Goal: Task Accomplishment & Management: Use online tool/utility

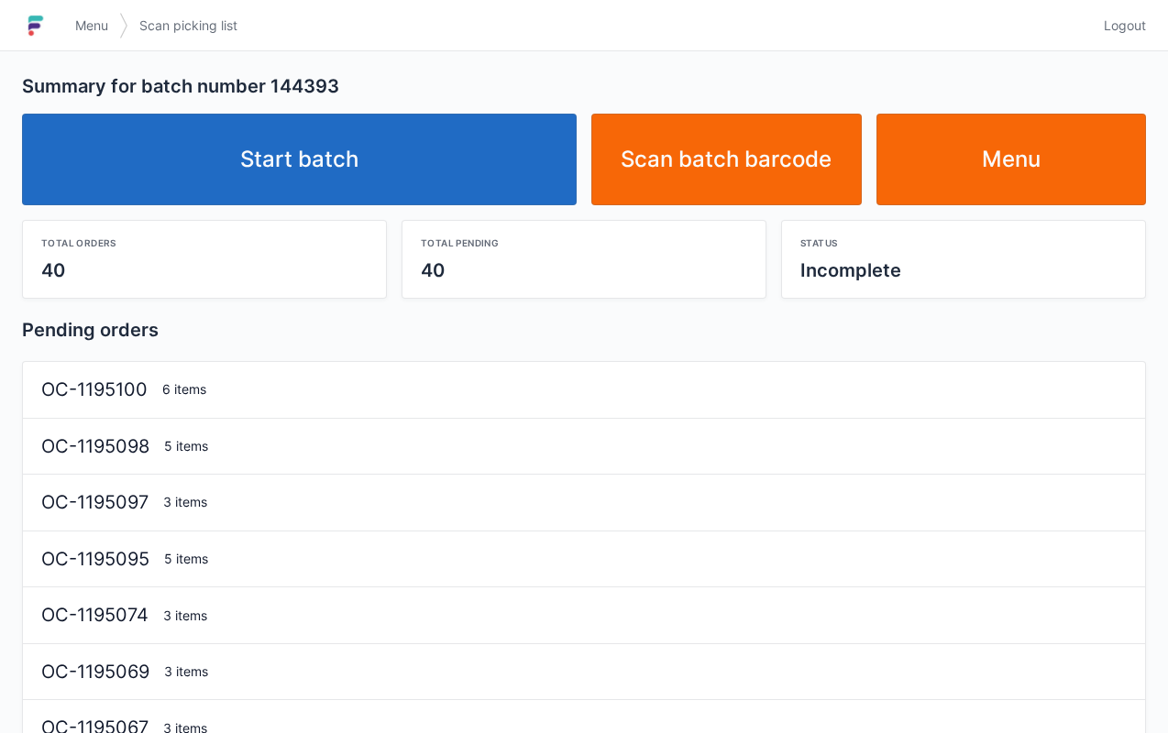
click at [396, 187] on link "Start batch" at bounding box center [299, 160] width 555 height 92
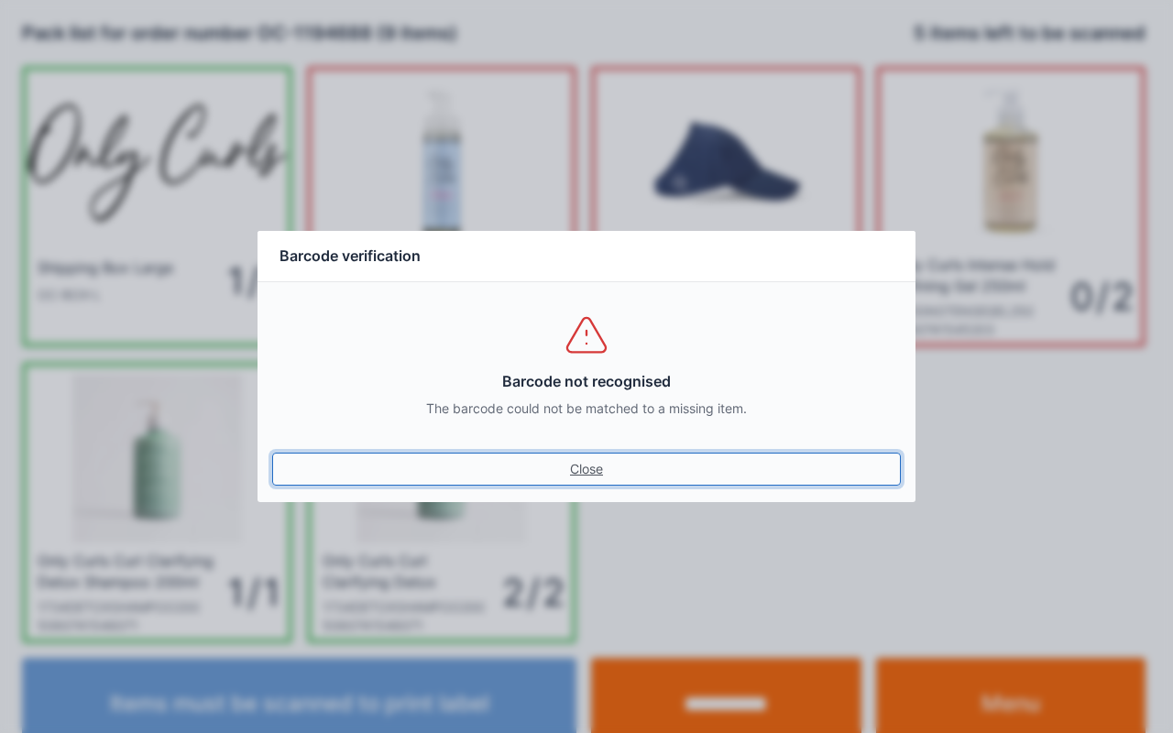
click at [587, 485] on link "Close" at bounding box center [586, 469] width 629 height 33
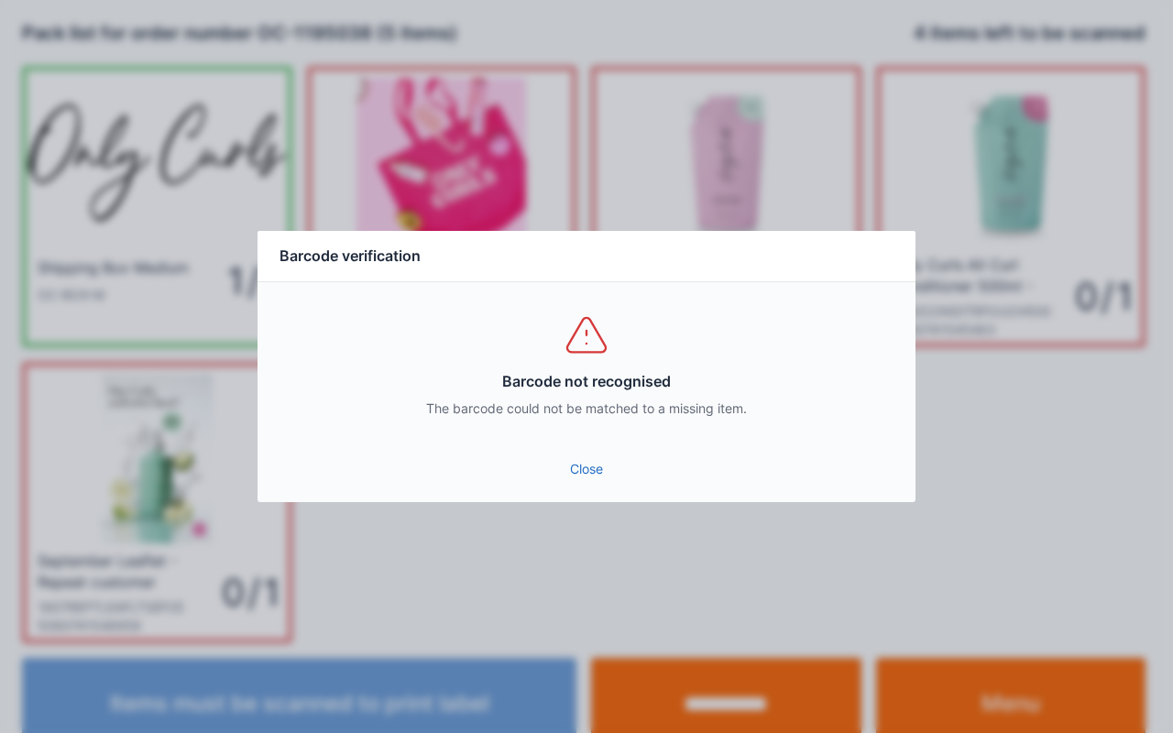
click at [588, 458] on link "Close" at bounding box center [586, 469] width 629 height 33
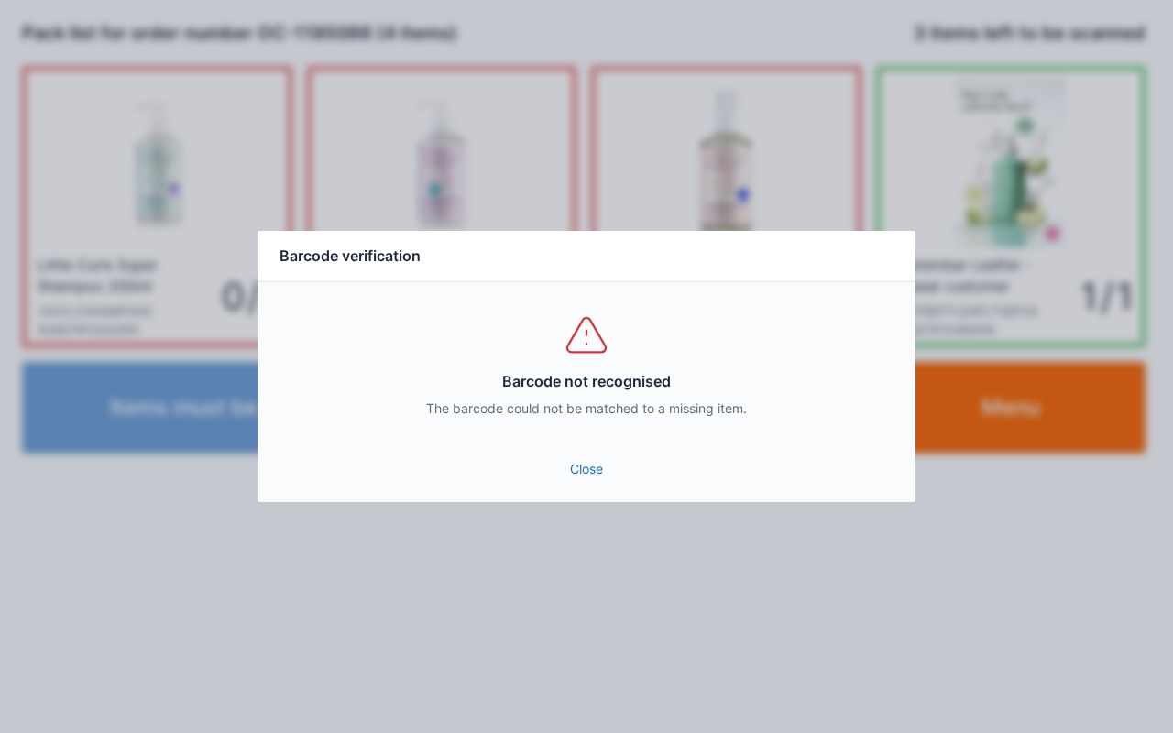
click at [579, 461] on link "Close" at bounding box center [586, 469] width 629 height 33
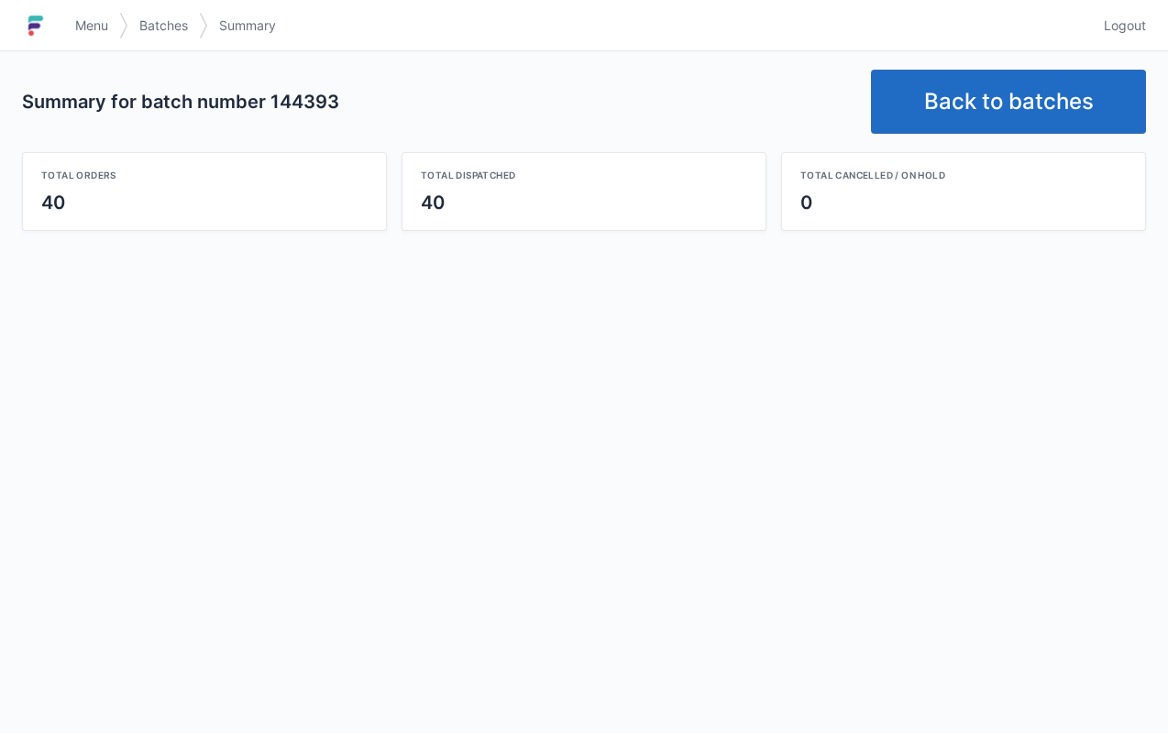
click at [999, 117] on link "Back to batches" at bounding box center [1008, 102] width 275 height 64
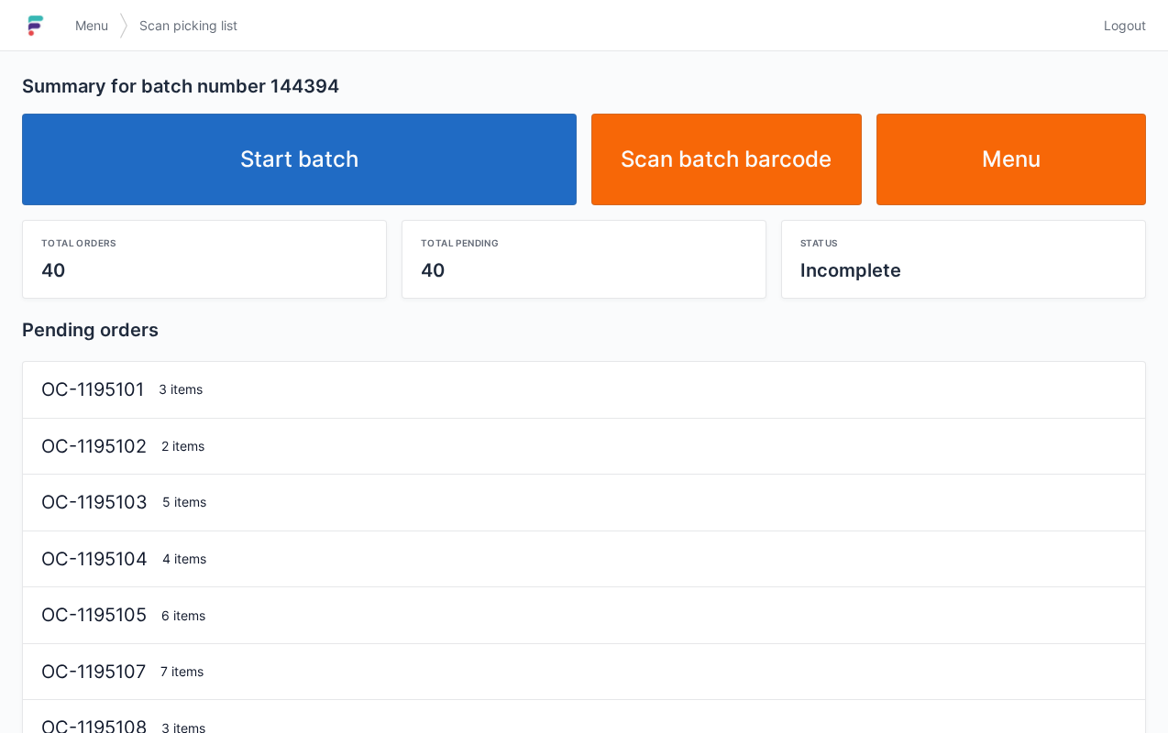
click at [448, 204] on link "Start batch" at bounding box center [299, 160] width 555 height 92
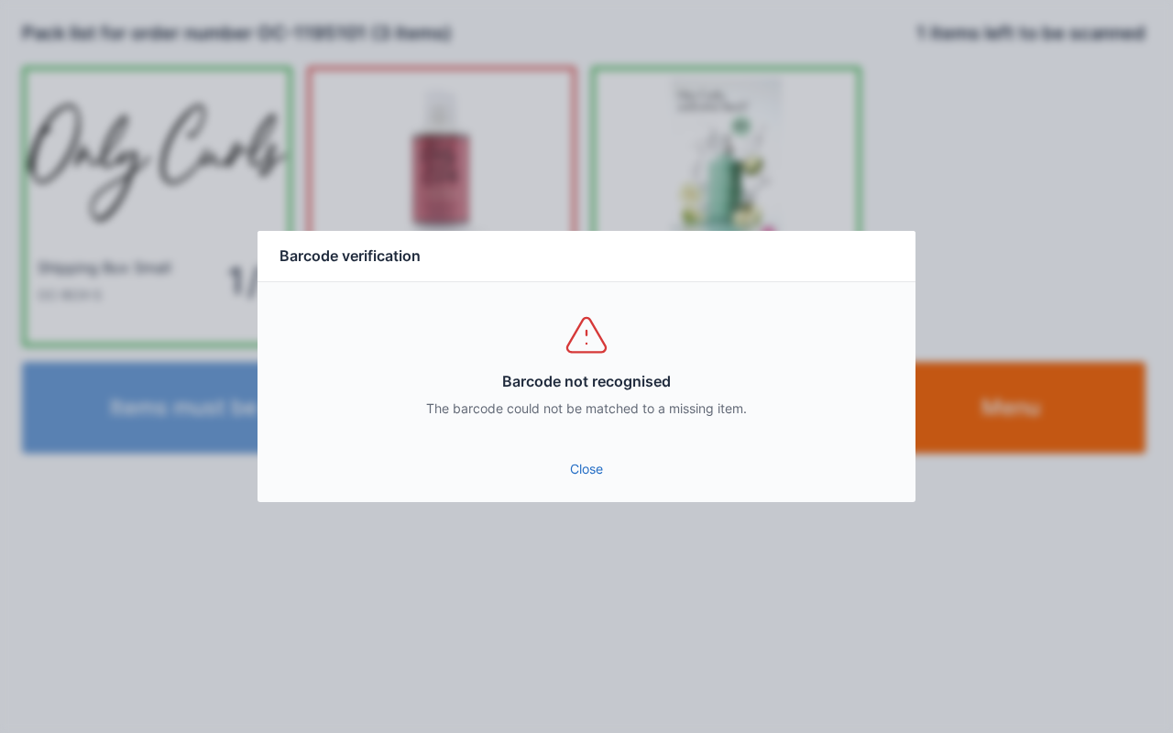
click at [609, 478] on link "Close" at bounding box center [586, 469] width 629 height 33
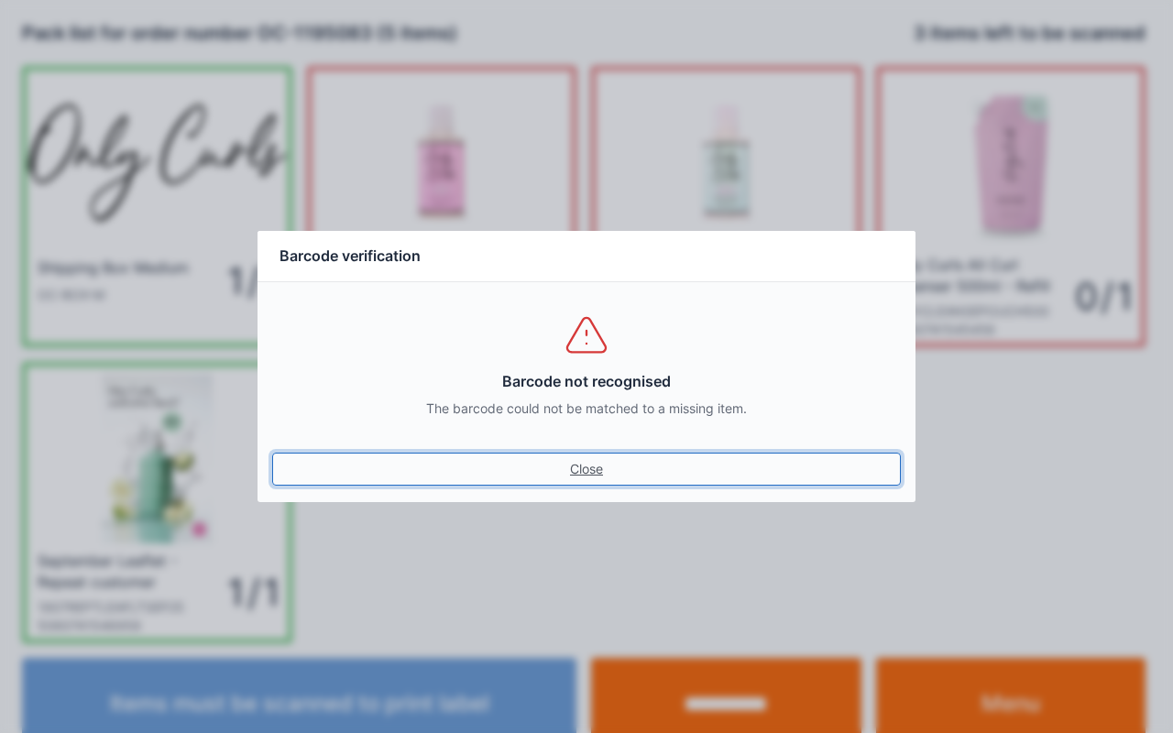
click at [602, 466] on link "Close" at bounding box center [586, 469] width 629 height 33
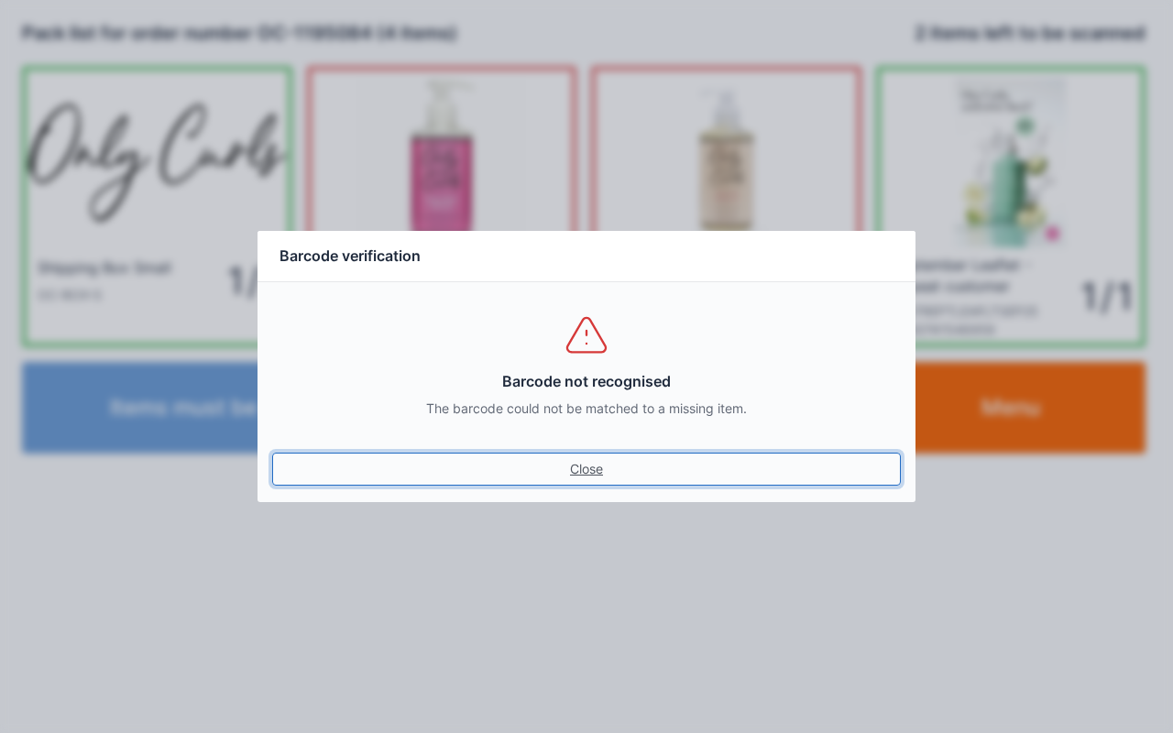
click at [533, 467] on link "Close" at bounding box center [586, 469] width 629 height 33
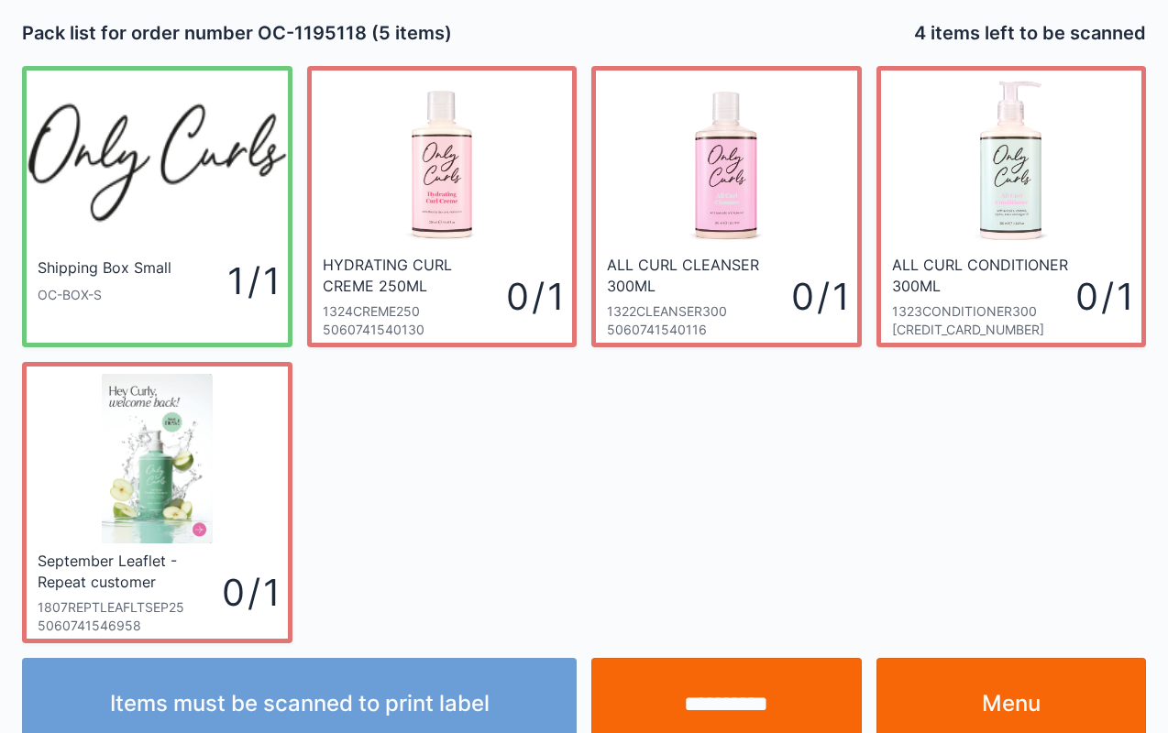
click at [1039, 697] on link "Menu" at bounding box center [1011, 704] width 270 height 92
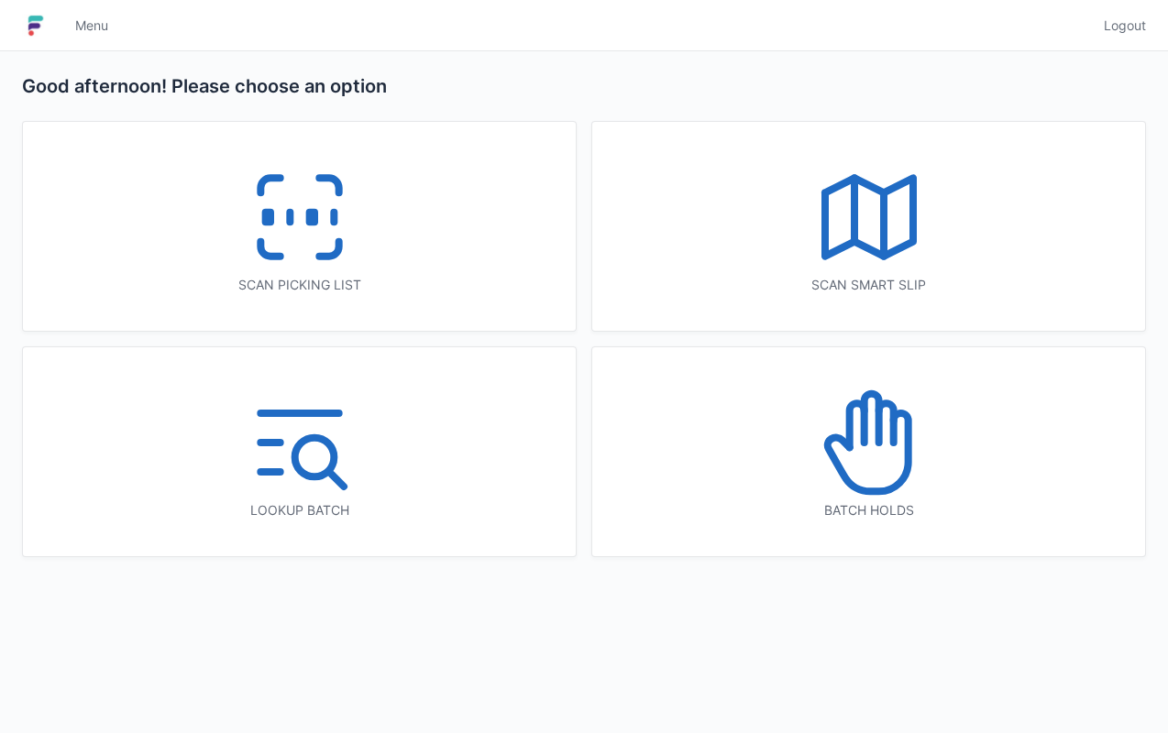
click at [284, 217] on icon at bounding box center [299, 217] width 117 height 117
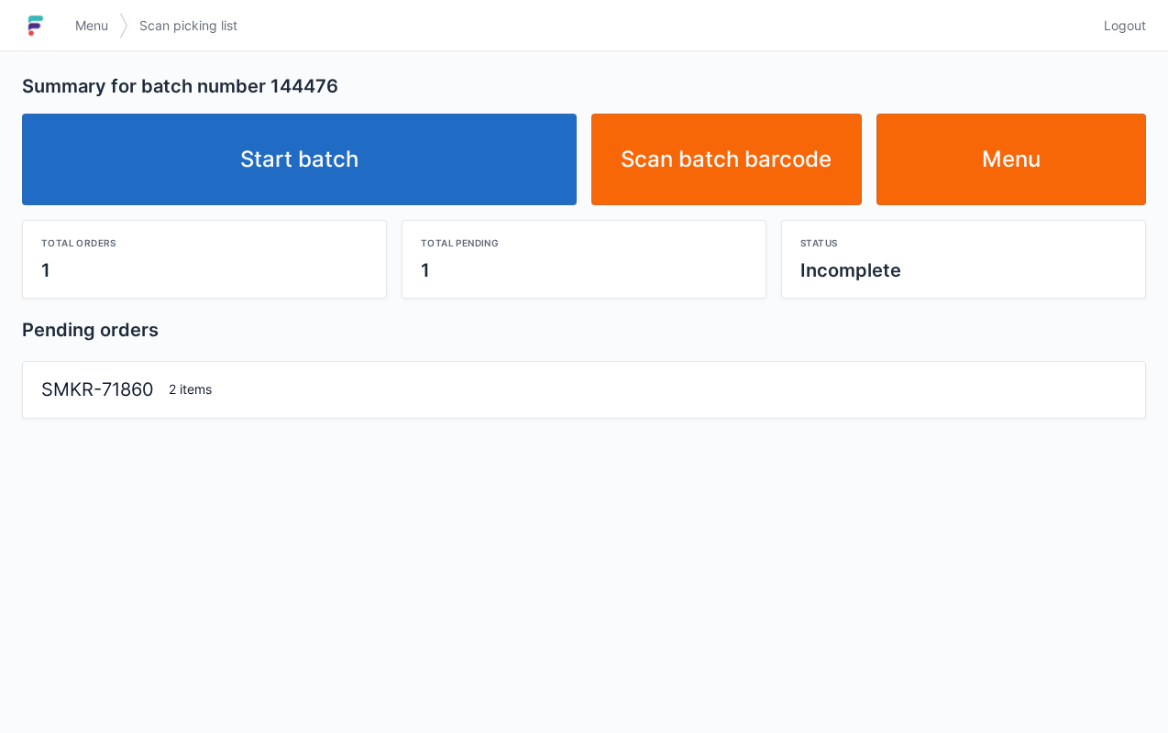
click at [471, 200] on link "Start batch" at bounding box center [299, 160] width 555 height 92
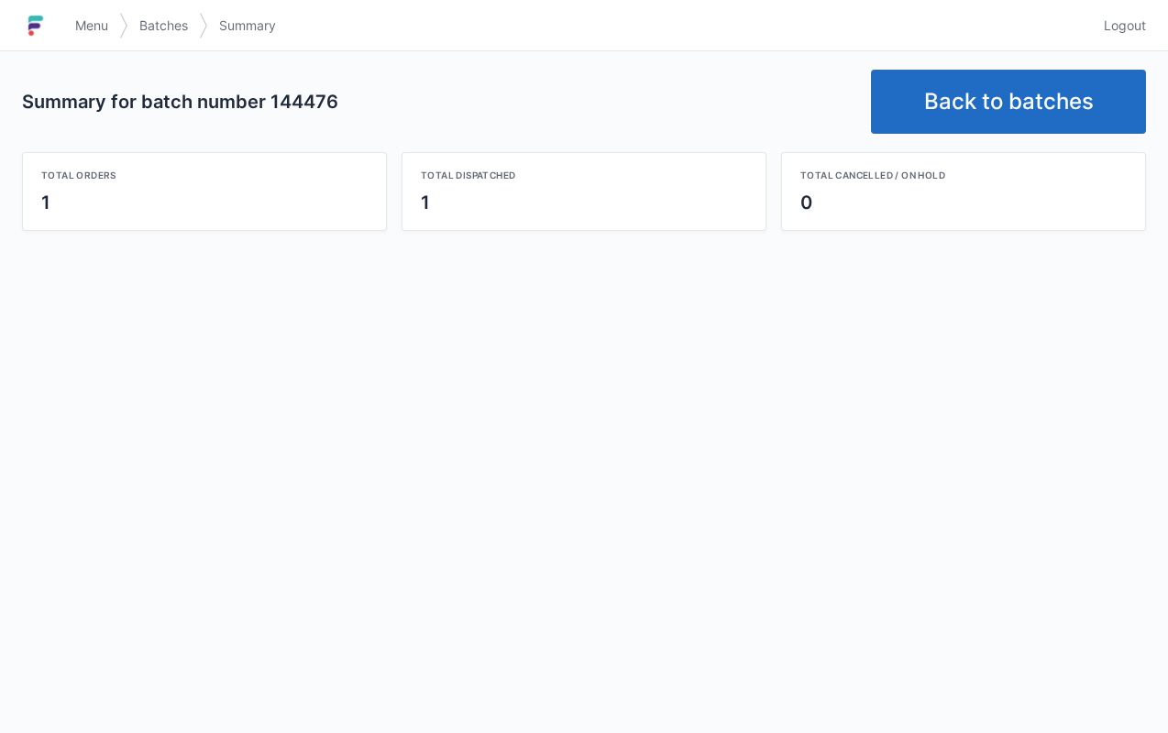
click at [1018, 127] on link "Back to batches" at bounding box center [1008, 102] width 275 height 64
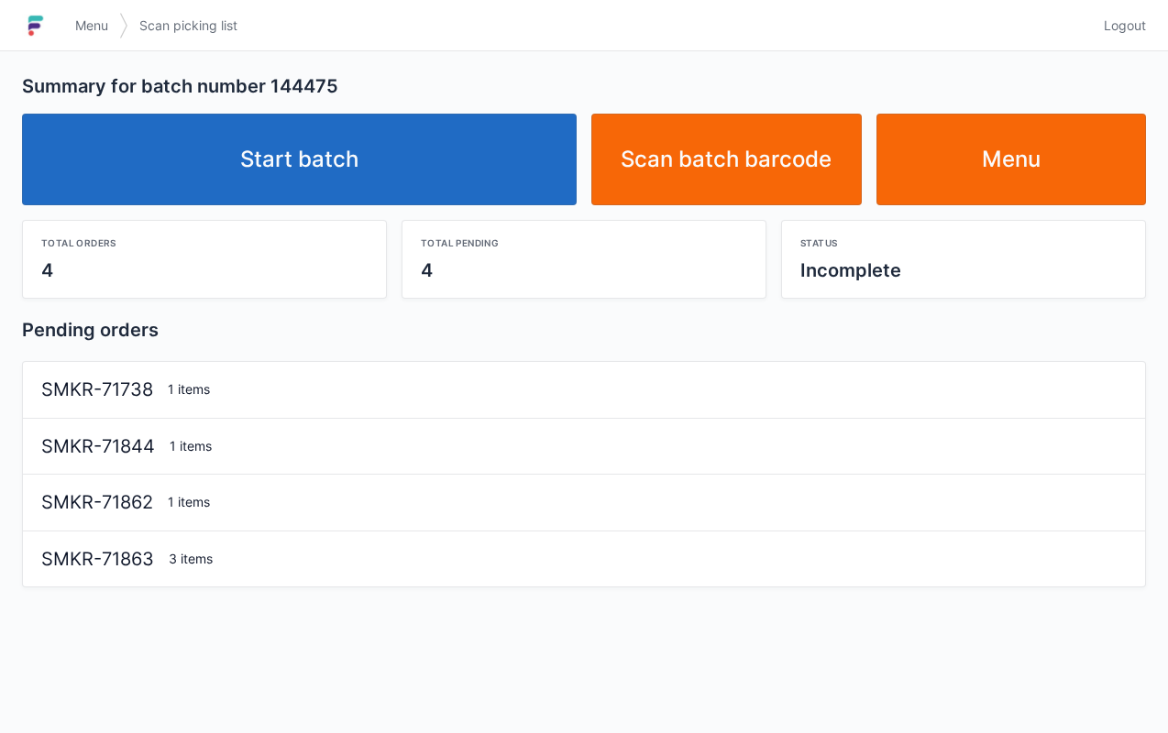
click at [486, 159] on link "Start batch" at bounding box center [299, 160] width 555 height 92
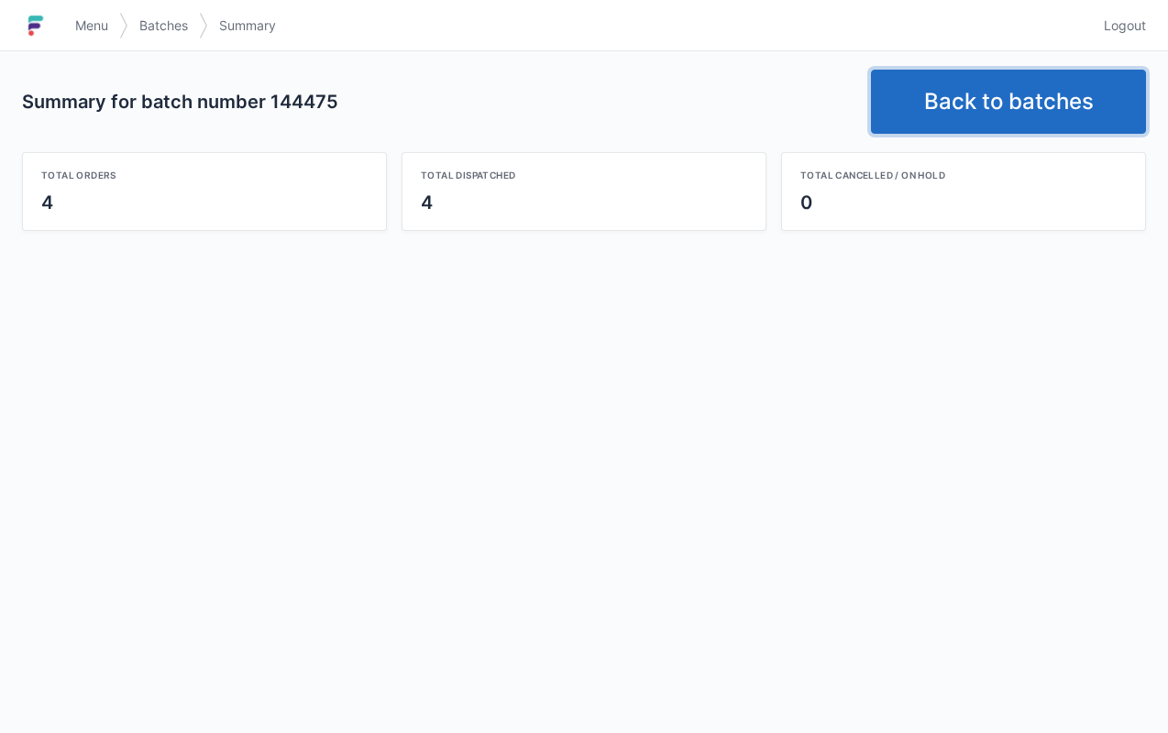
click at [1035, 82] on link "Back to batches" at bounding box center [1008, 102] width 275 height 64
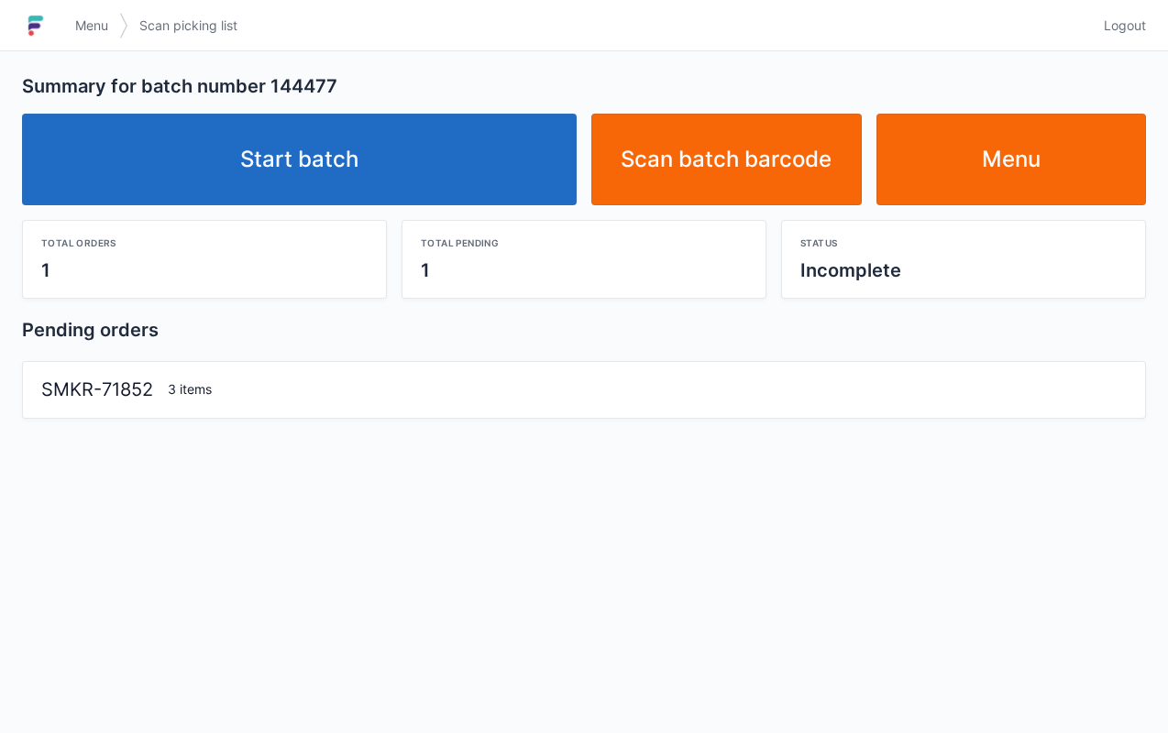
click at [453, 178] on link "Start batch" at bounding box center [299, 160] width 555 height 92
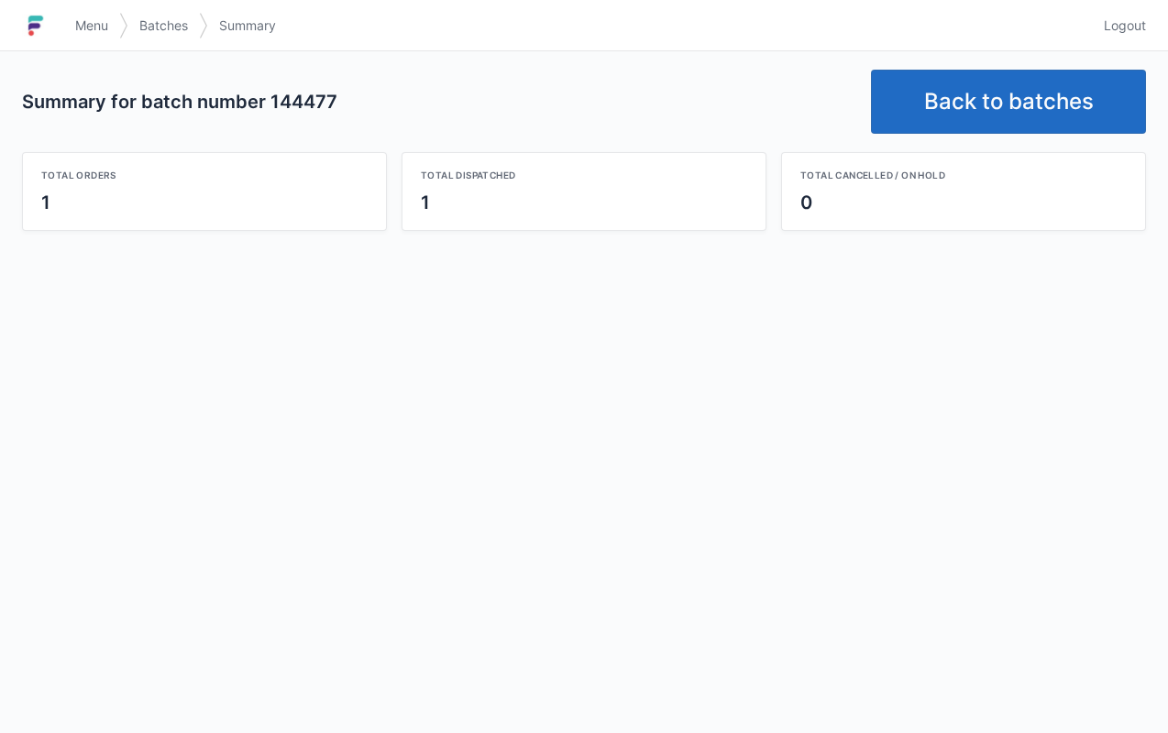
click at [1038, 90] on link "Back to batches" at bounding box center [1008, 102] width 275 height 64
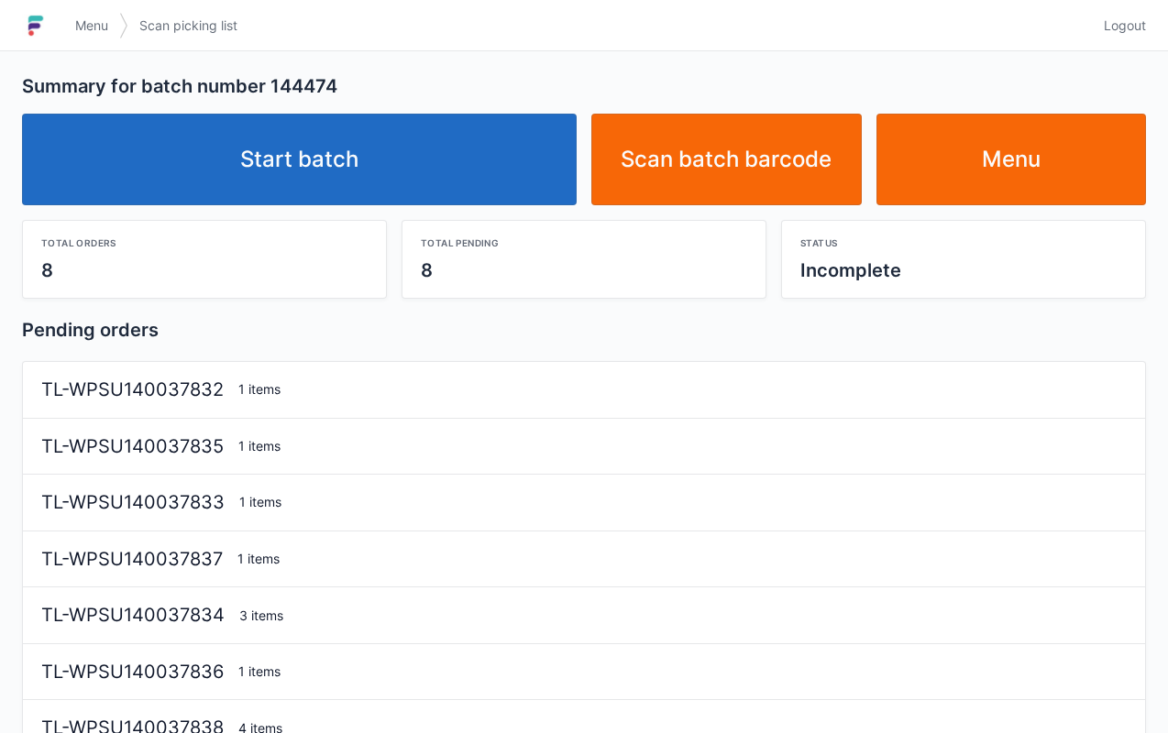
click at [425, 199] on link "Start batch" at bounding box center [299, 160] width 555 height 92
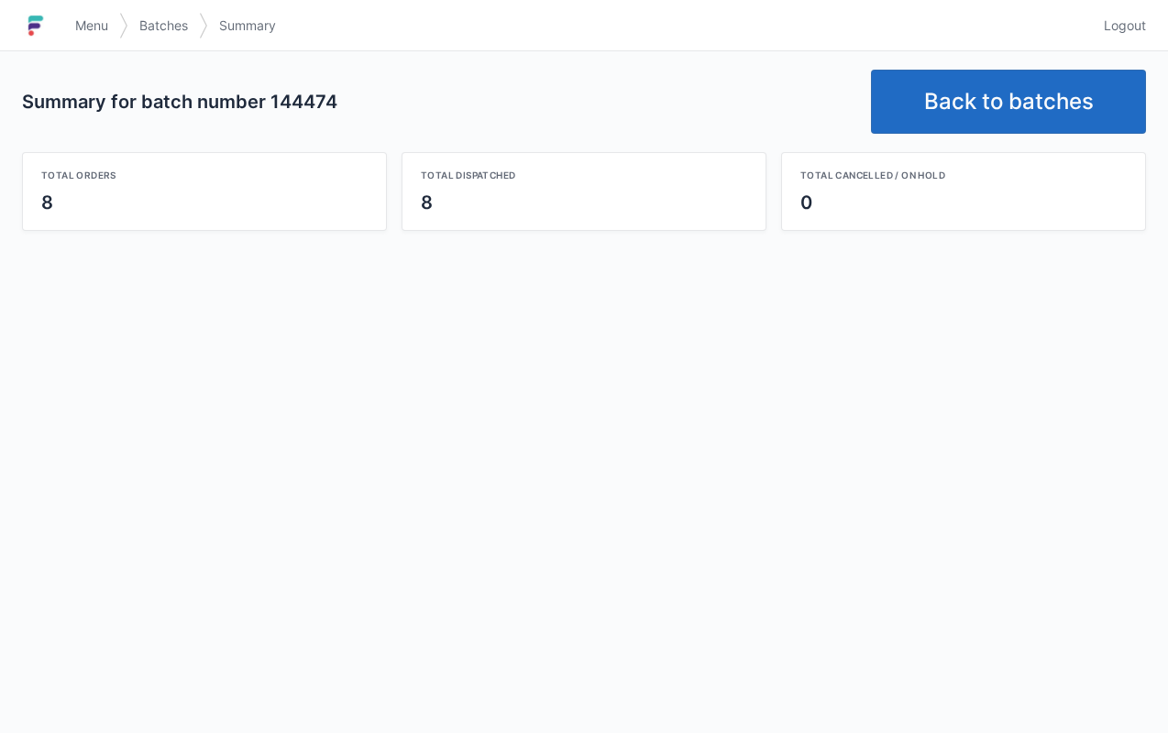
click at [996, 121] on link "Back to batches" at bounding box center [1008, 102] width 275 height 64
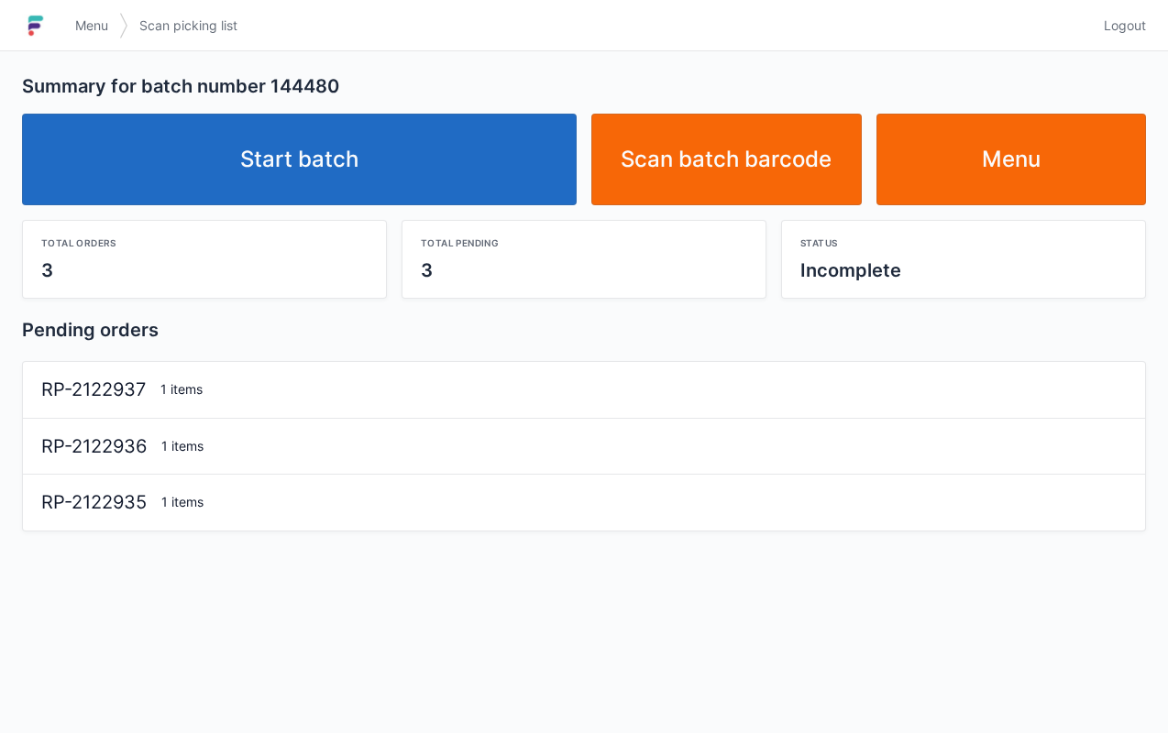
click at [425, 200] on link "Start batch" at bounding box center [299, 160] width 555 height 92
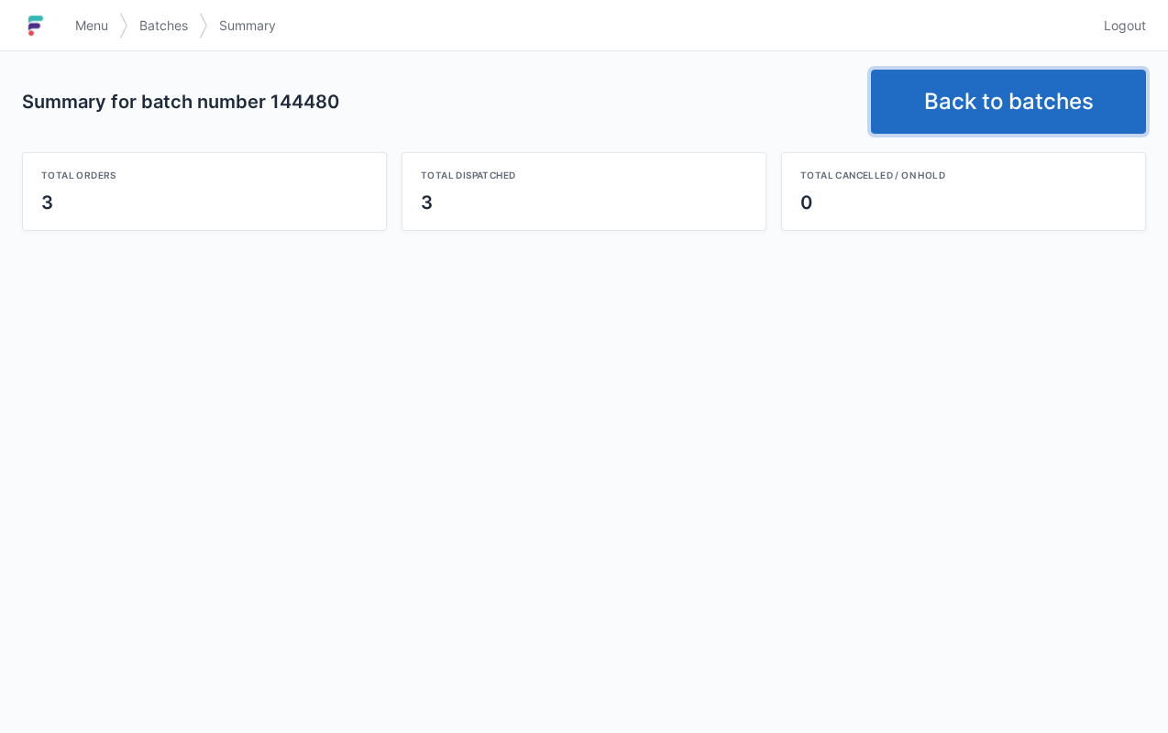
click at [1027, 112] on link "Back to batches" at bounding box center [1008, 102] width 275 height 64
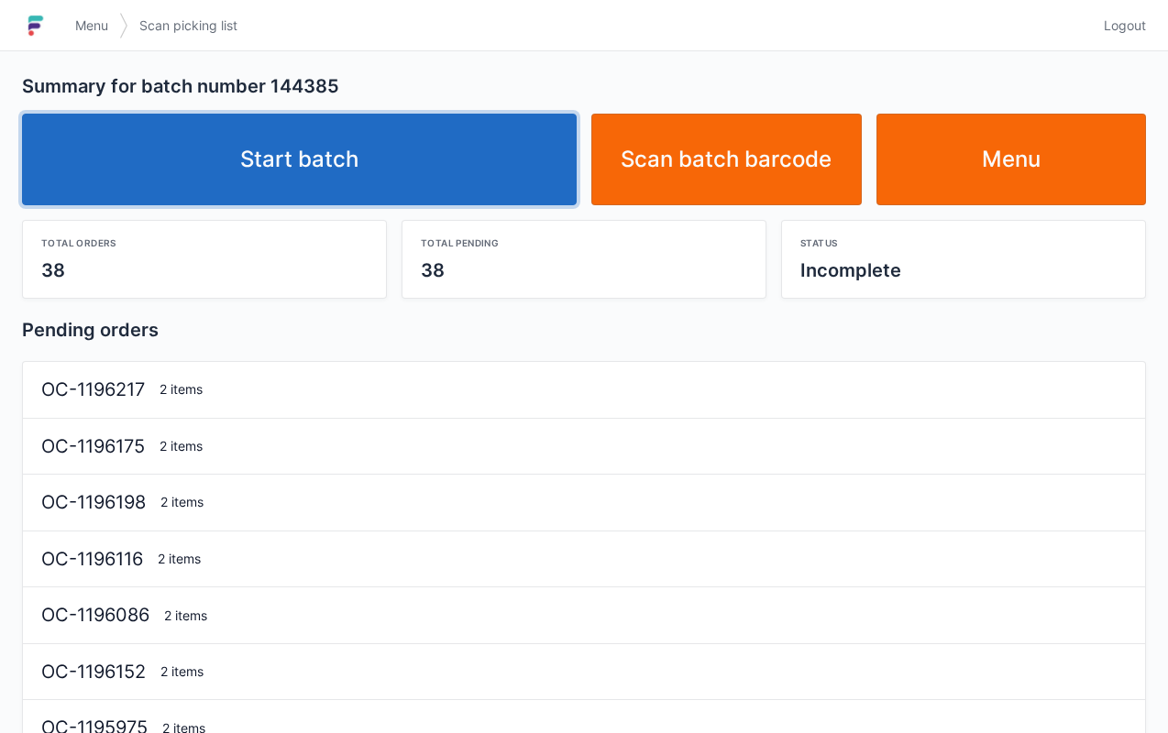
click at [441, 183] on link "Start batch" at bounding box center [299, 160] width 555 height 92
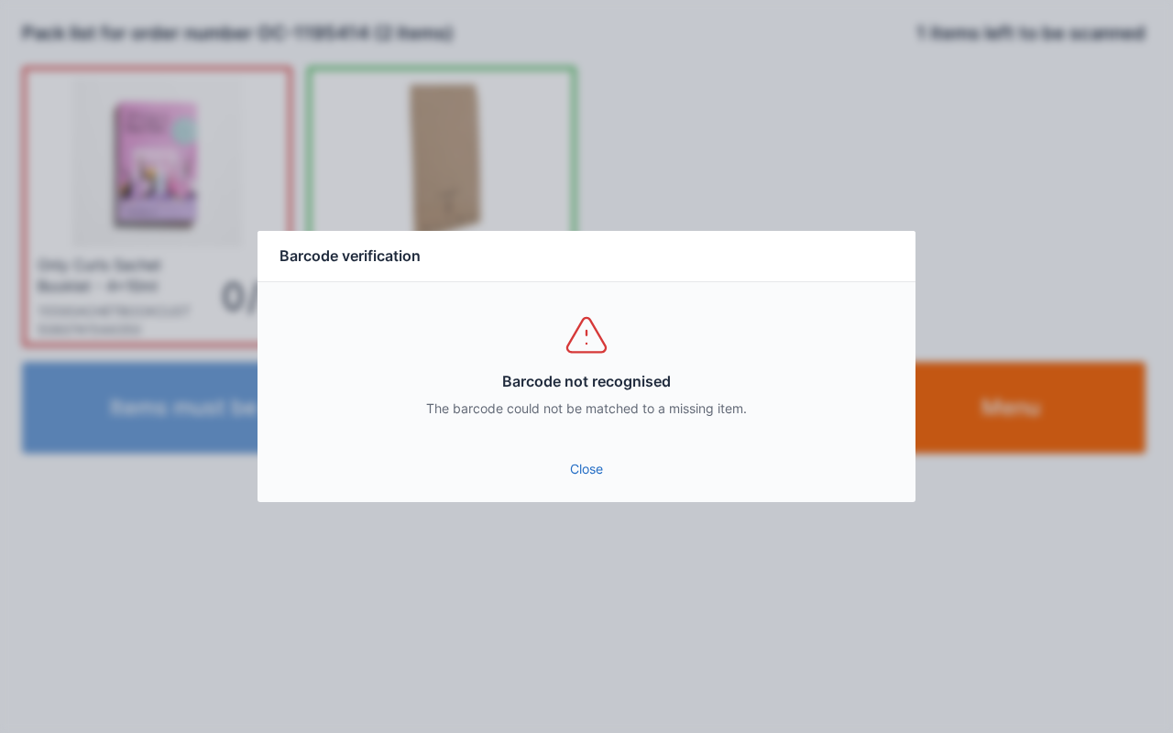
click at [545, 453] on link "Close" at bounding box center [586, 469] width 629 height 33
click at [605, 478] on link "Close" at bounding box center [586, 469] width 629 height 33
click at [580, 469] on link "Close" at bounding box center [586, 469] width 629 height 33
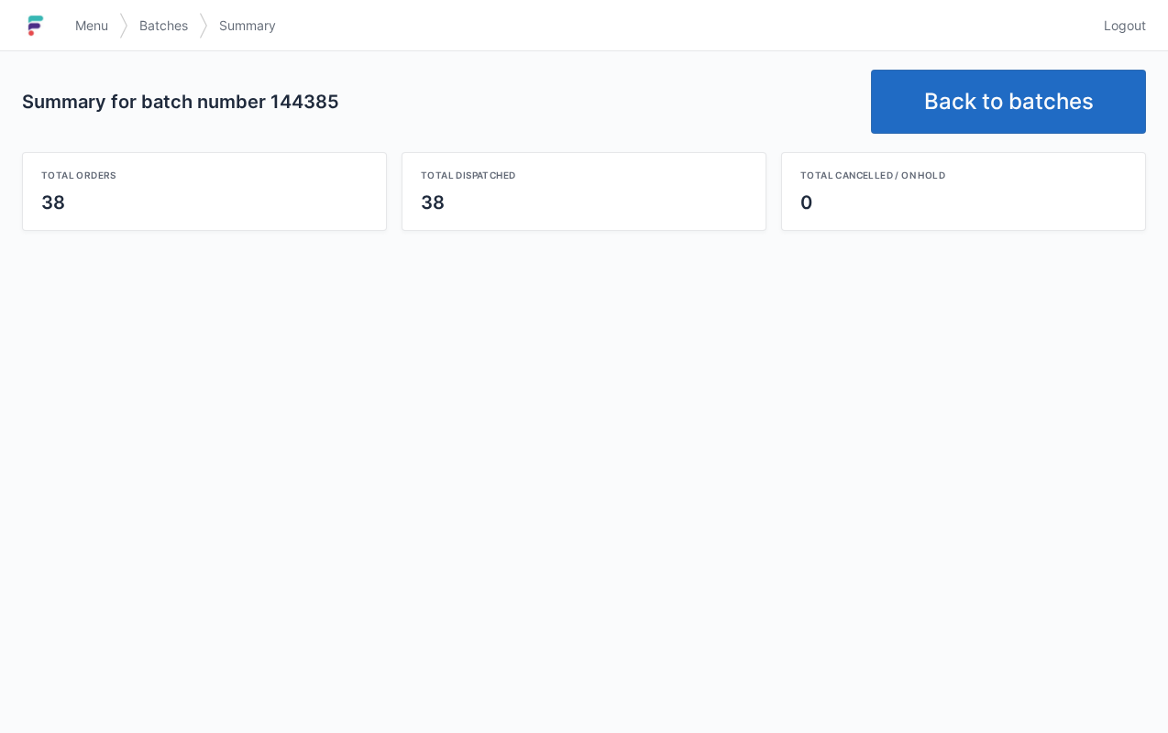
click at [1003, 121] on link "Back to batches" at bounding box center [1008, 102] width 275 height 64
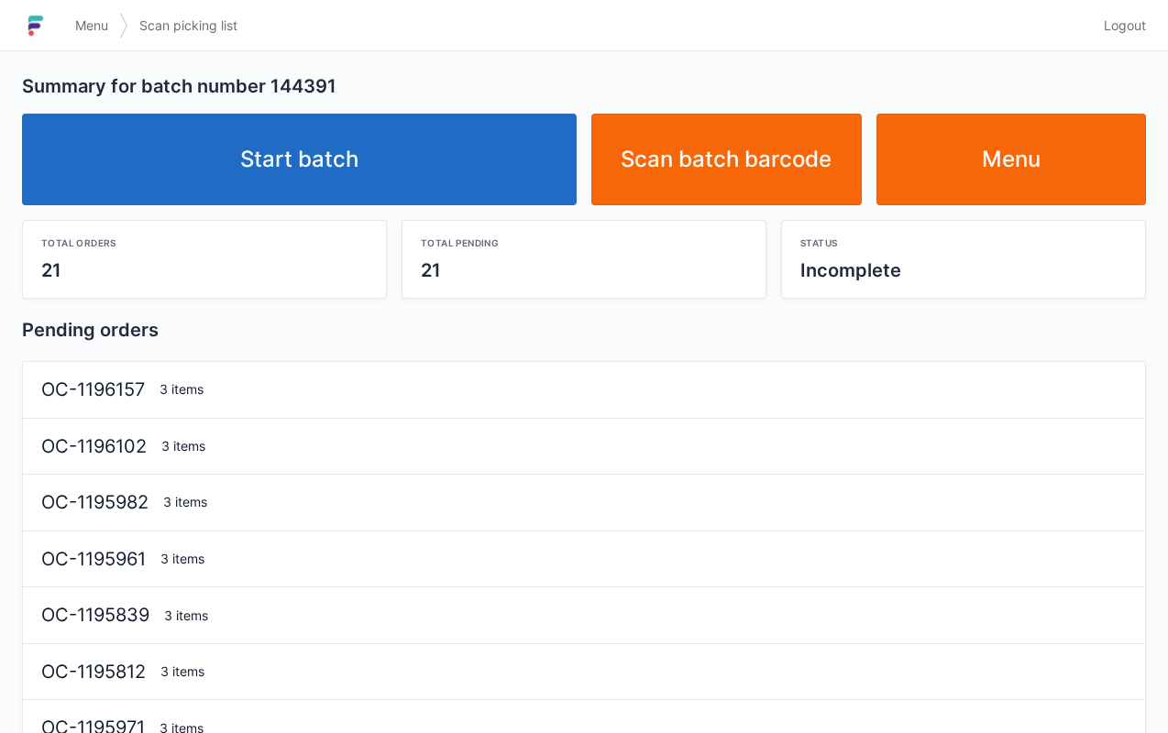
click at [441, 192] on link "Start batch" at bounding box center [299, 160] width 555 height 92
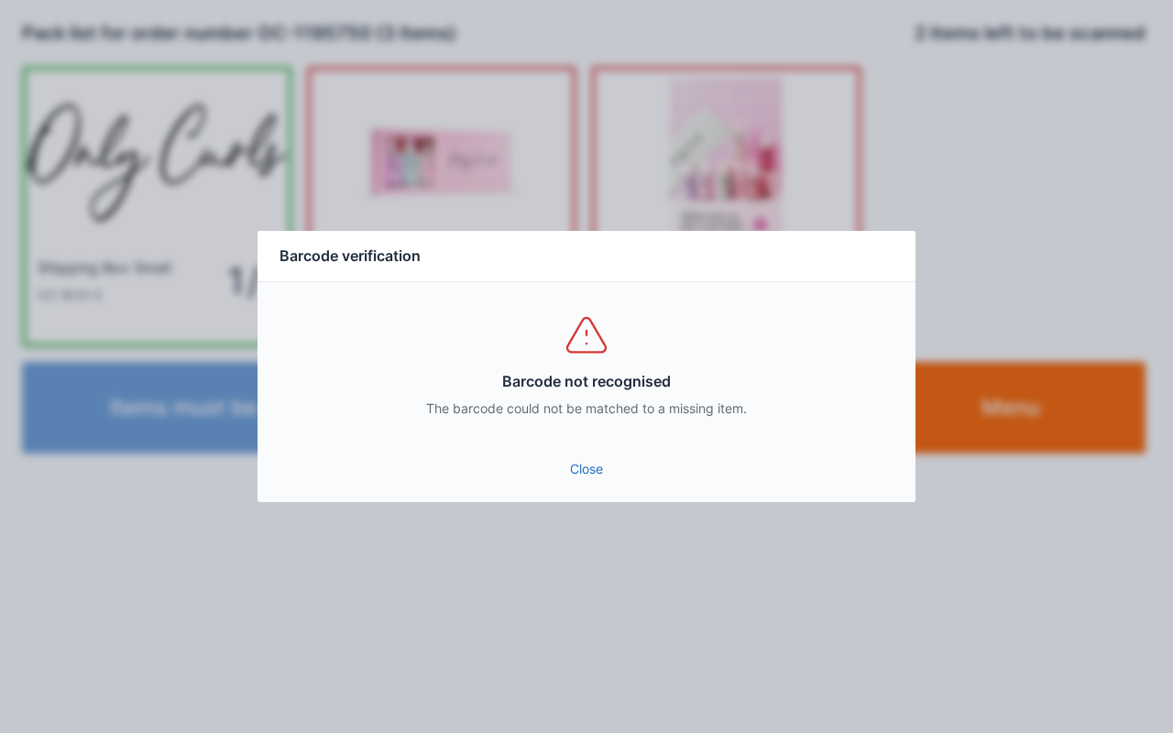
click at [568, 478] on link "Close" at bounding box center [586, 469] width 629 height 33
click at [599, 466] on link "Close" at bounding box center [586, 469] width 629 height 33
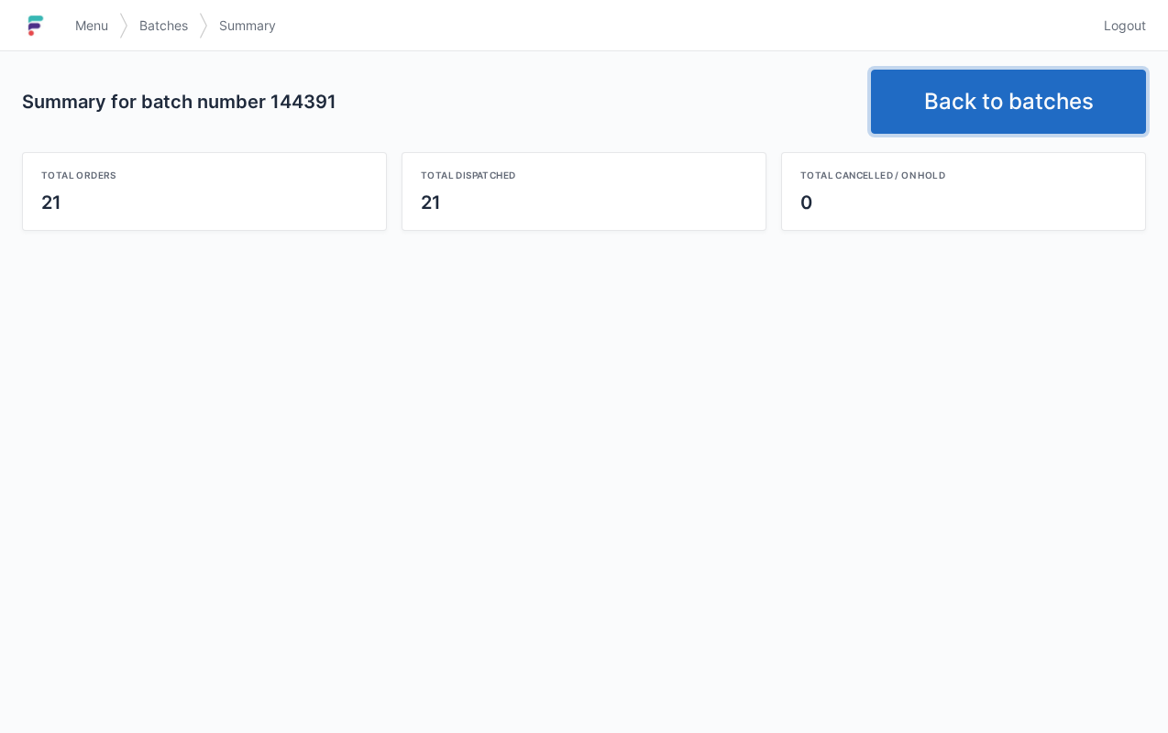
click at [1012, 122] on link "Back to batches" at bounding box center [1008, 102] width 275 height 64
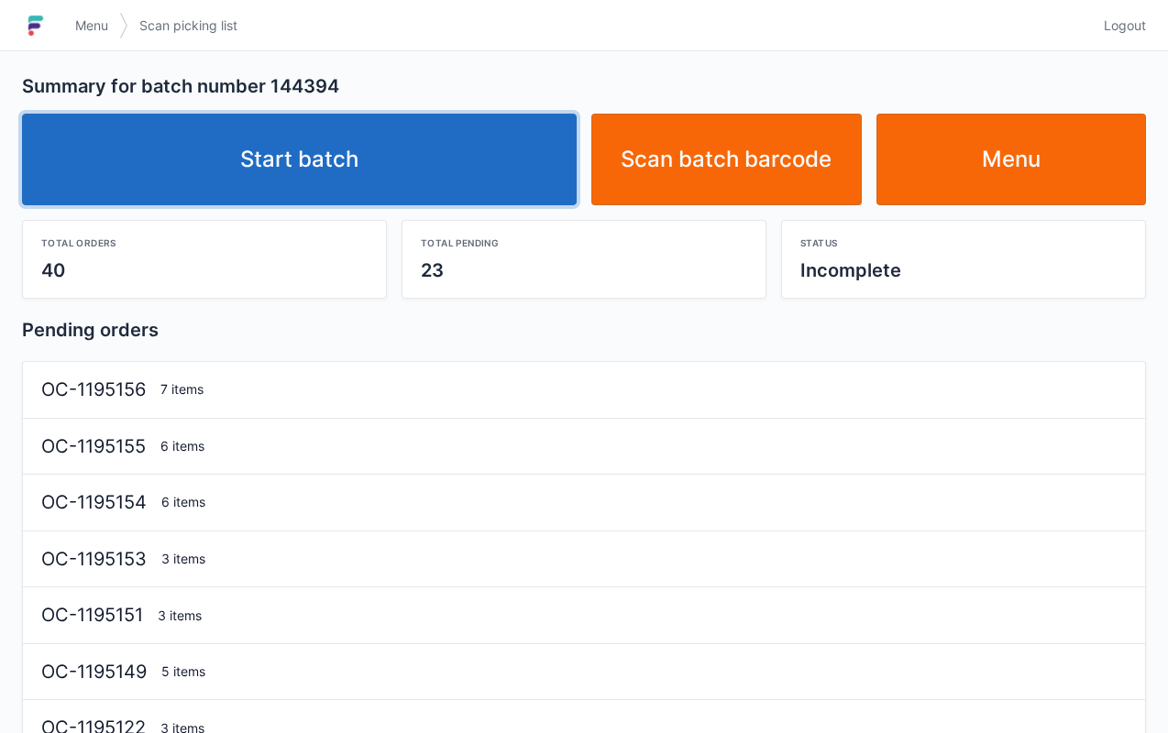
click at [511, 204] on link "Start batch" at bounding box center [299, 160] width 555 height 92
